Goal: Transaction & Acquisition: Purchase product/service

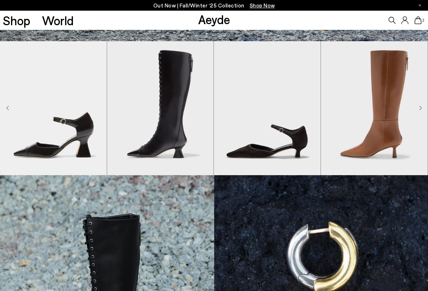
scroll to position [260, 0]
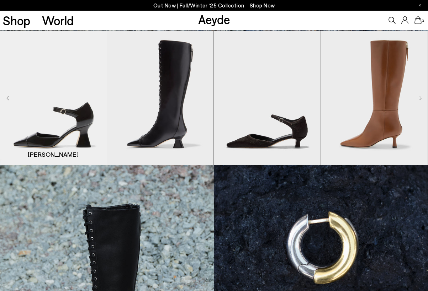
click at [71, 109] on img "1 / 8" at bounding box center [53, 98] width 107 height 134
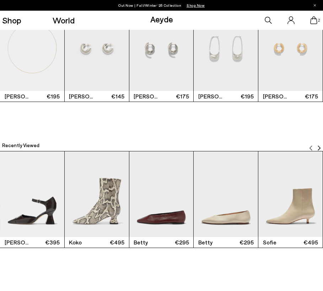
scroll to position [1151, 0]
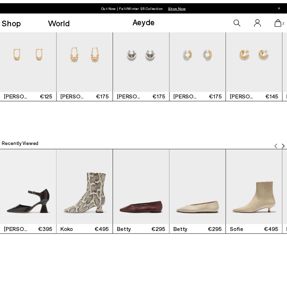
scroll to position [996, 0]
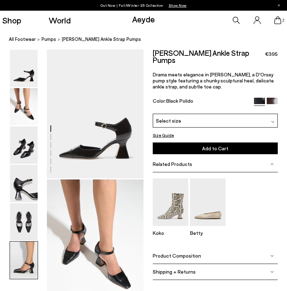
scroll to position [977, 0]
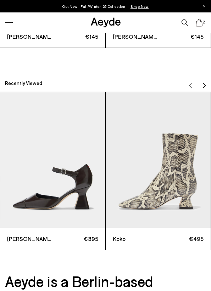
scroll to position [933, 0]
